Goal: Check status

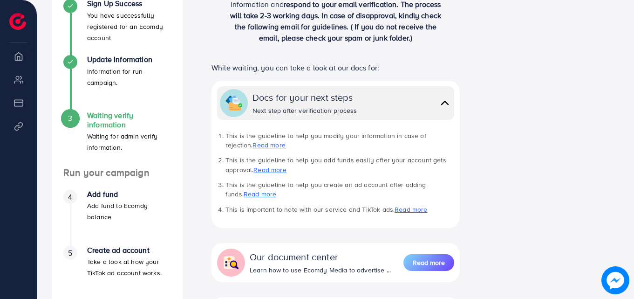
scroll to position [253, 0]
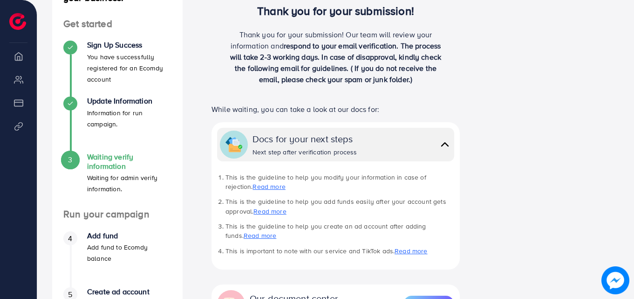
scroll to position [143, 0]
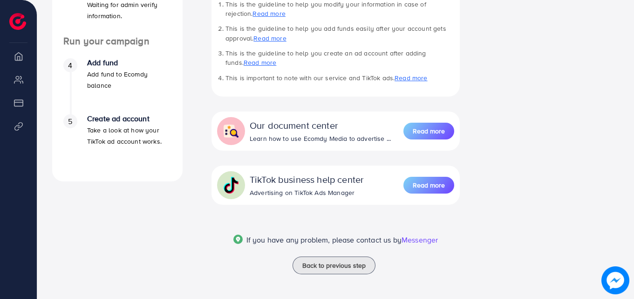
scroll to position [316, 0]
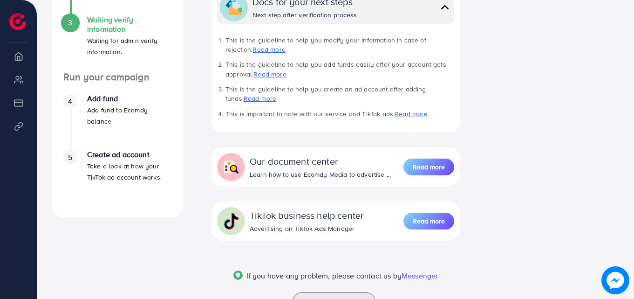
scroll to position [279, 0]
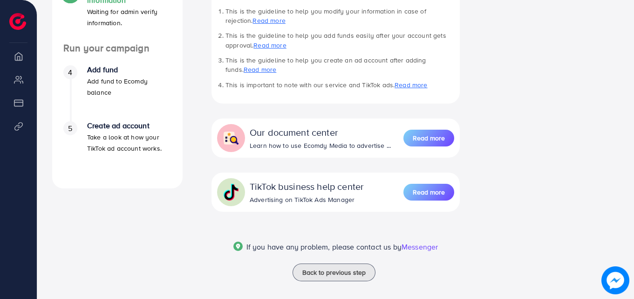
scroll to position [316, 0]
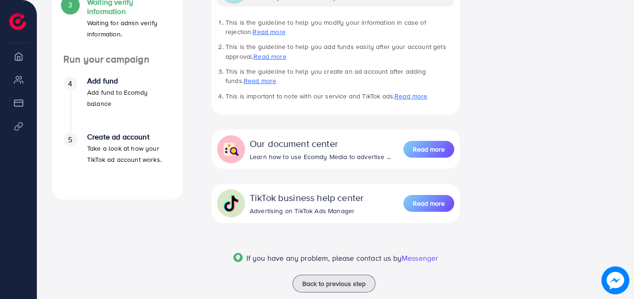
scroll to position [297, 0]
